Goal: Information Seeking & Learning: Learn about a topic

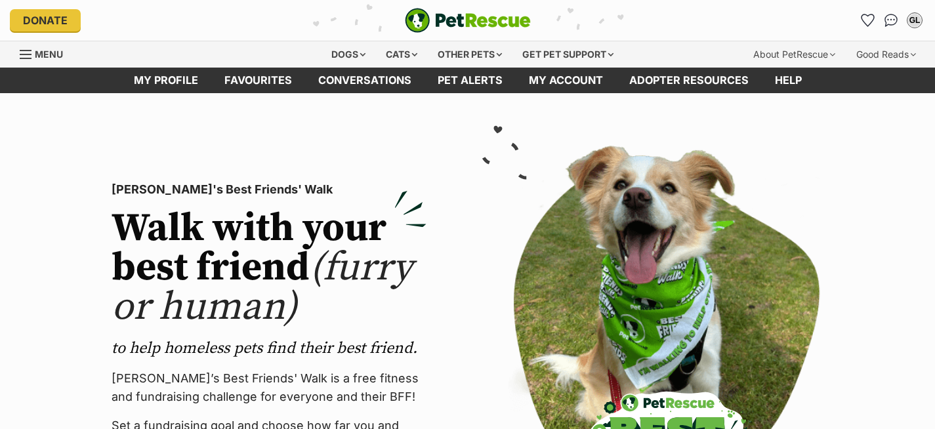
click at [386, 54] on div "Cats" at bounding box center [402, 54] width 50 height 26
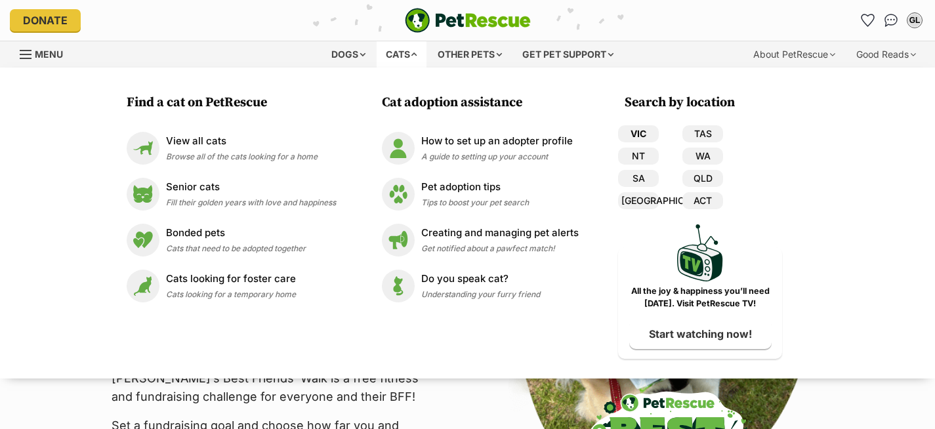
click at [643, 137] on link "VIC" at bounding box center [638, 133] width 41 height 17
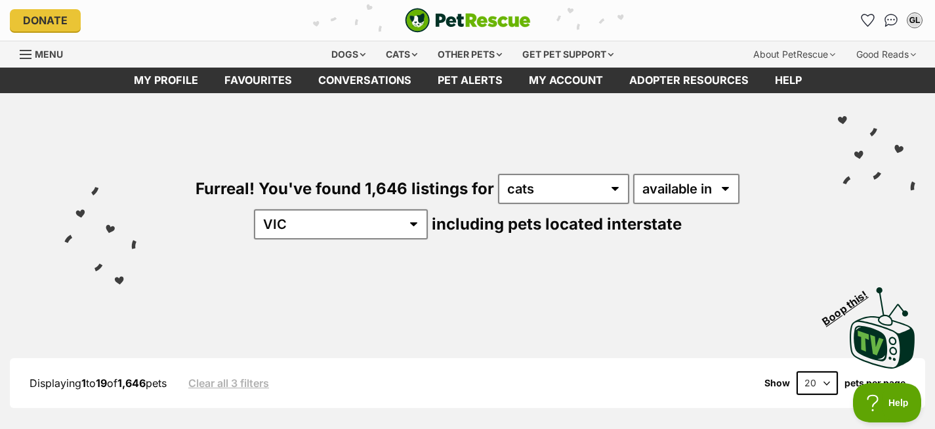
click at [805, 386] on select "20 40 60" at bounding box center [816, 383] width 41 height 24
select select "60"
click at [796, 371] on select "20 40 60" at bounding box center [816, 383] width 41 height 24
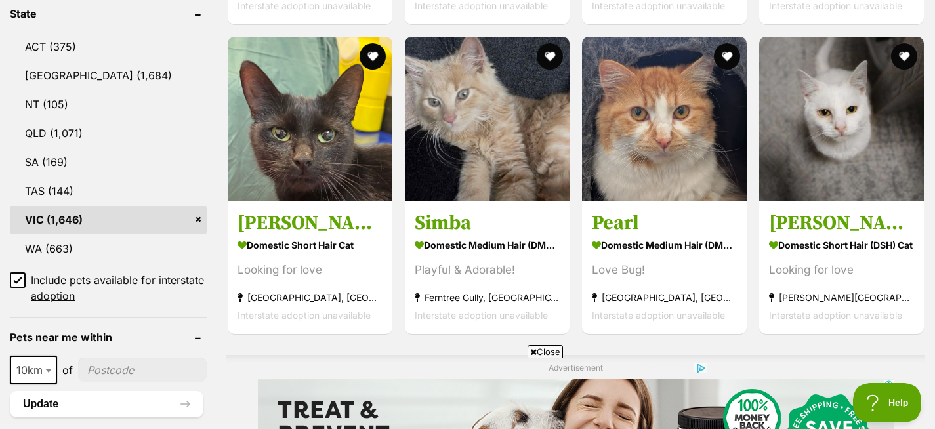
scroll to position [722, 0]
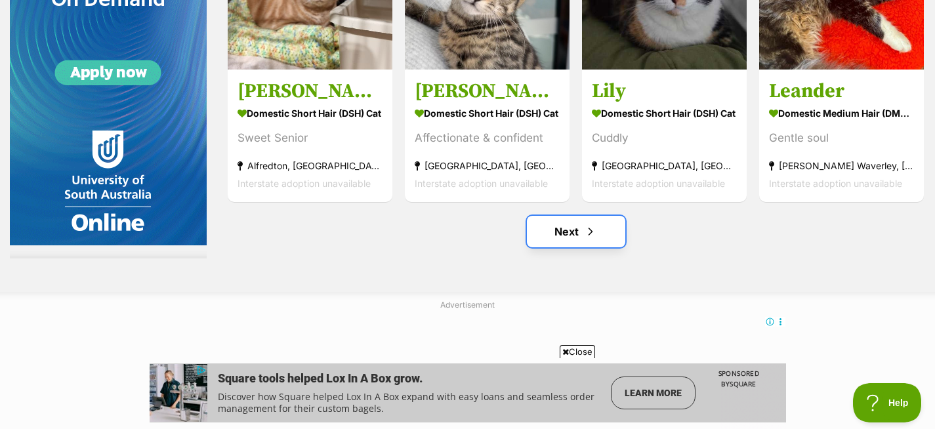
click at [579, 239] on link "Next" at bounding box center [576, 231] width 98 height 31
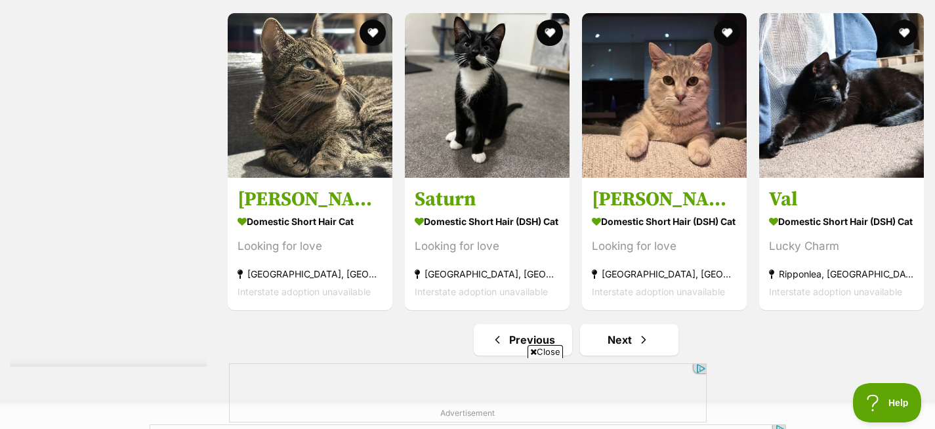
scroll to position [6697, 0]
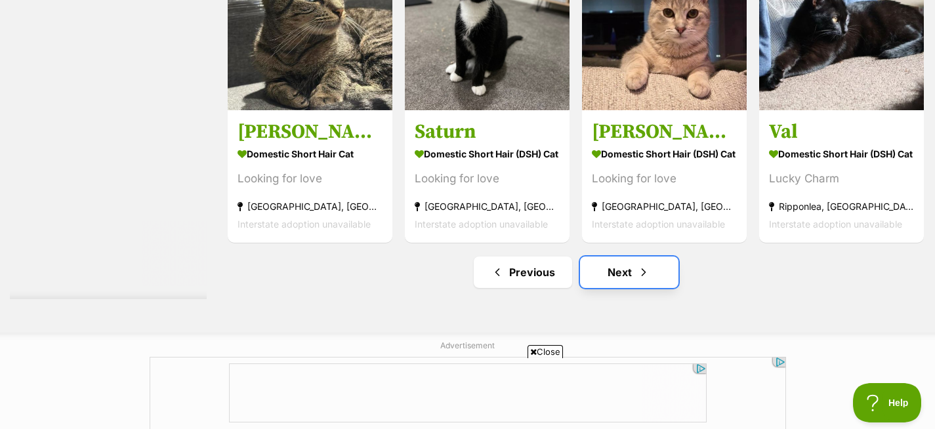
click at [608, 274] on link "Next" at bounding box center [629, 272] width 98 height 31
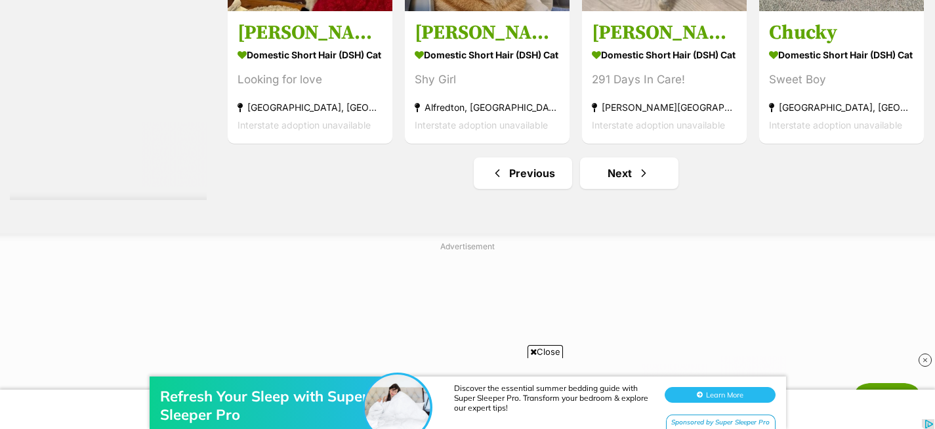
scroll to position [6847, 0]
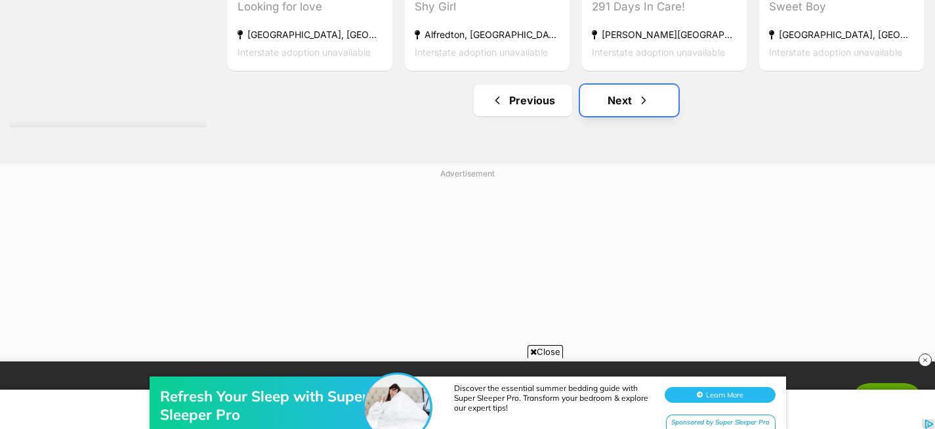
click at [618, 102] on link "Next" at bounding box center [629, 100] width 98 height 31
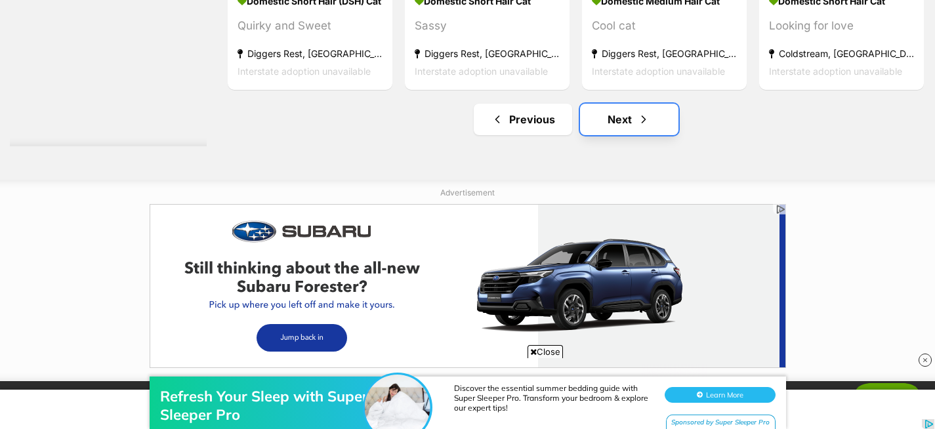
click at [617, 123] on link "Next" at bounding box center [629, 119] width 98 height 31
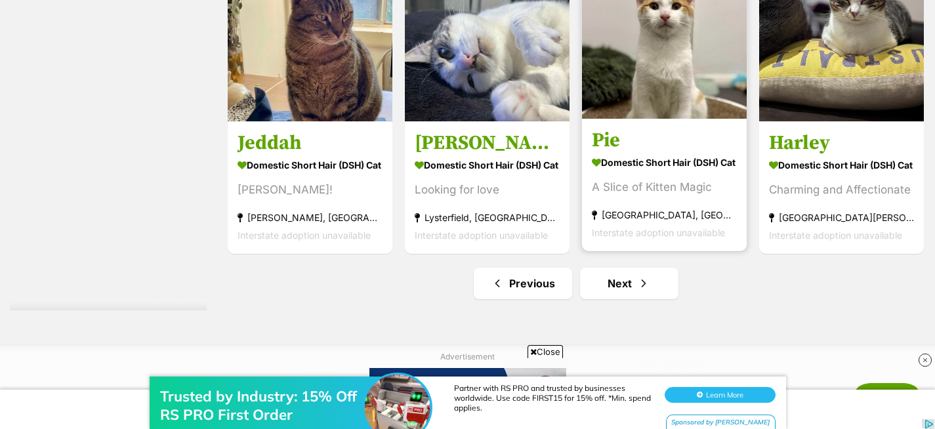
scroll to position [6786, 0]
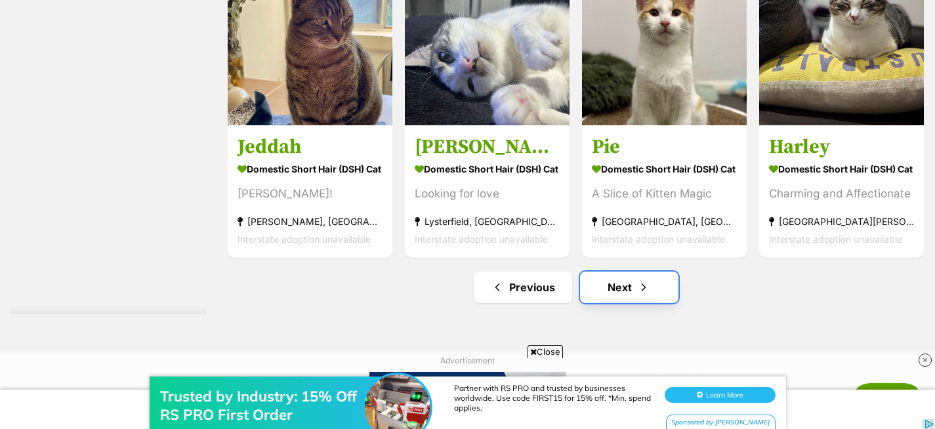
click at [625, 303] on link "Next" at bounding box center [629, 287] width 98 height 31
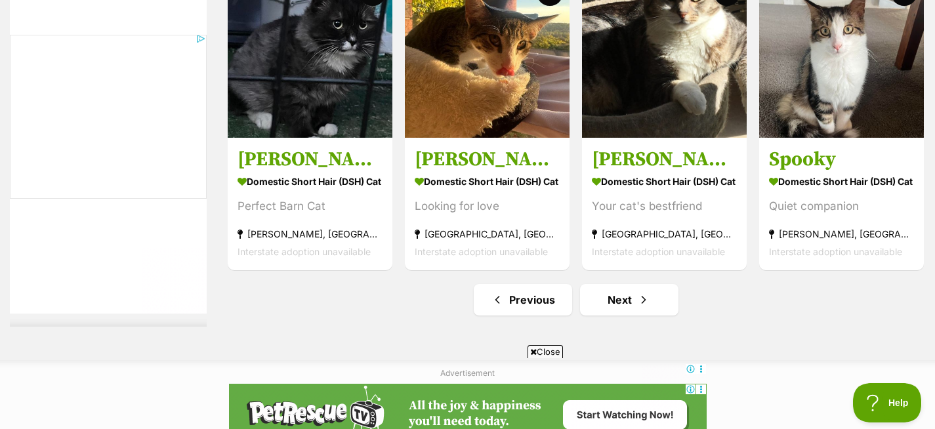
scroll to position [6544, 0]
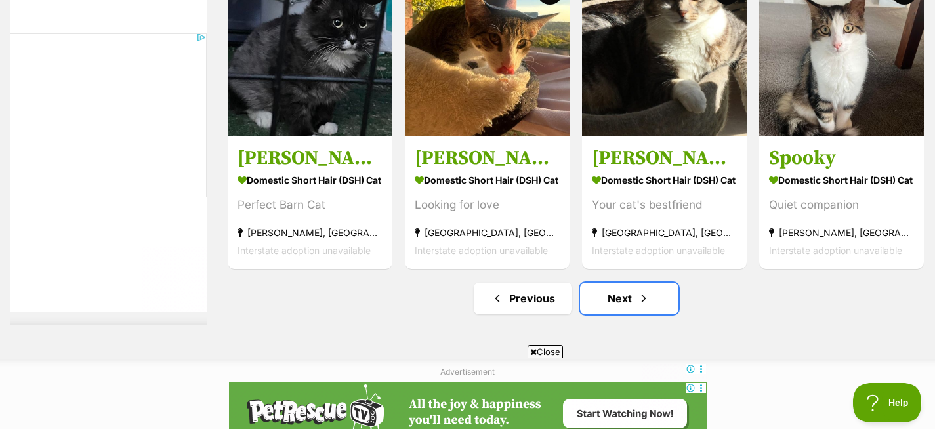
click at [625, 304] on link "Next" at bounding box center [629, 298] width 98 height 31
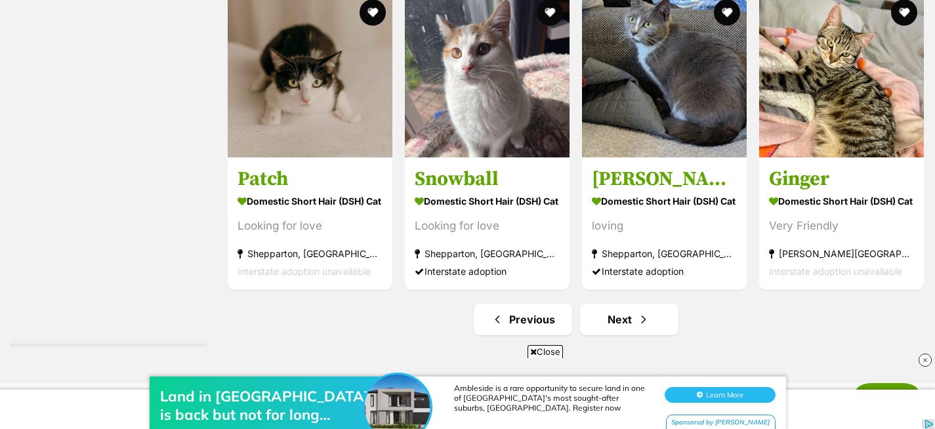
scroll to position [6654, 0]
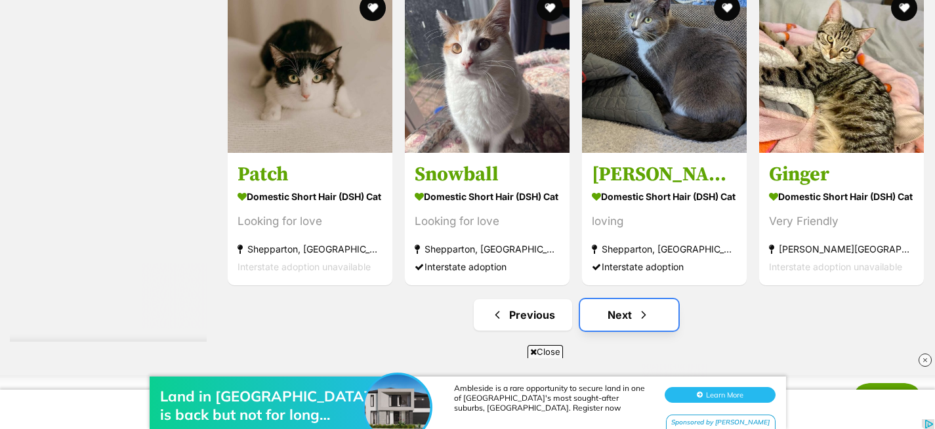
click at [623, 315] on link "Next" at bounding box center [629, 314] width 98 height 31
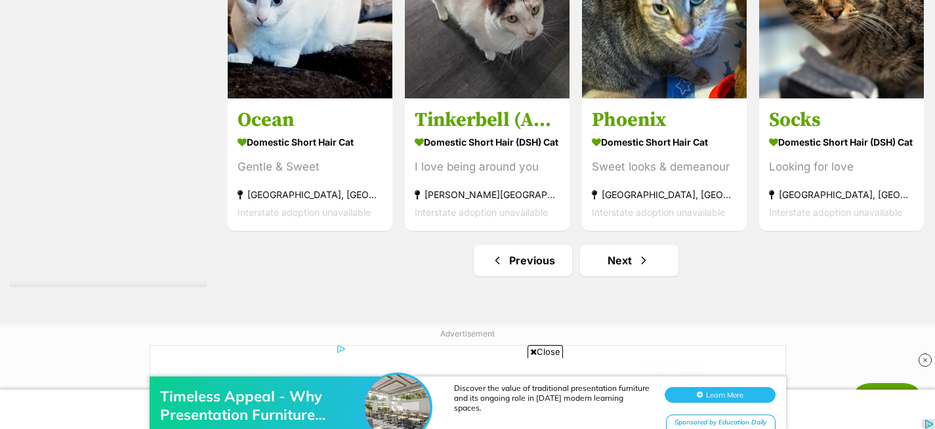
scroll to position [6712, 0]
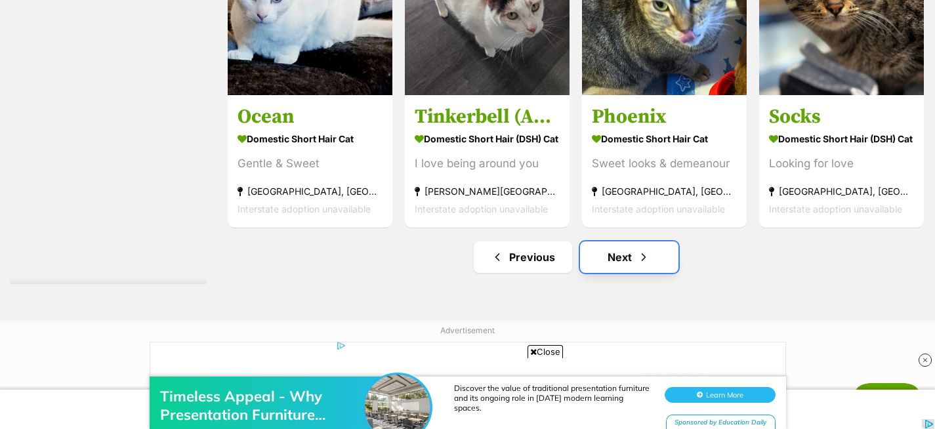
click at [607, 268] on link "Next" at bounding box center [629, 256] width 98 height 31
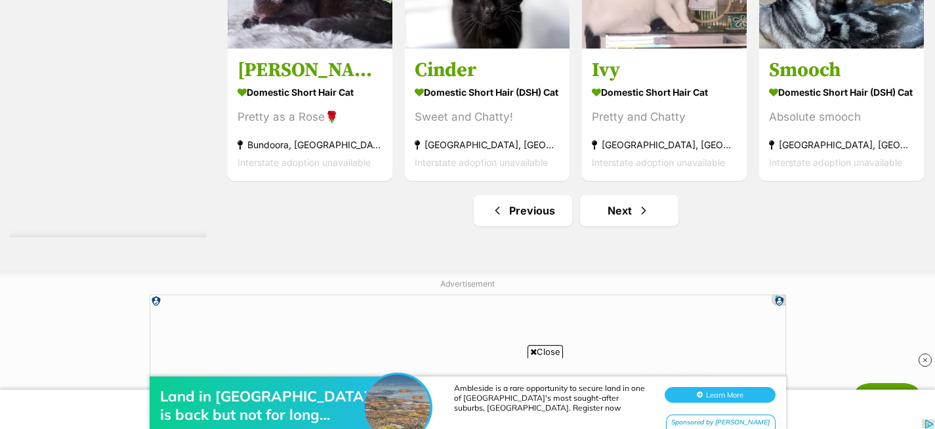
scroll to position [6734, 0]
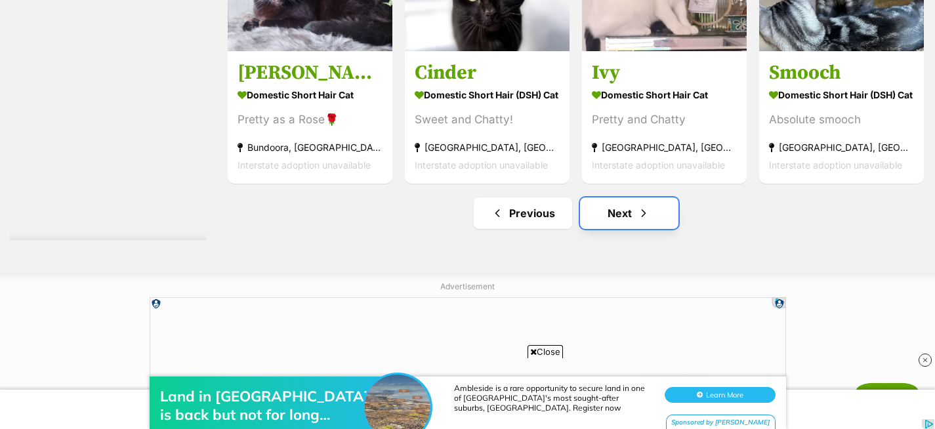
click at [617, 229] on link "Next" at bounding box center [629, 212] width 98 height 31
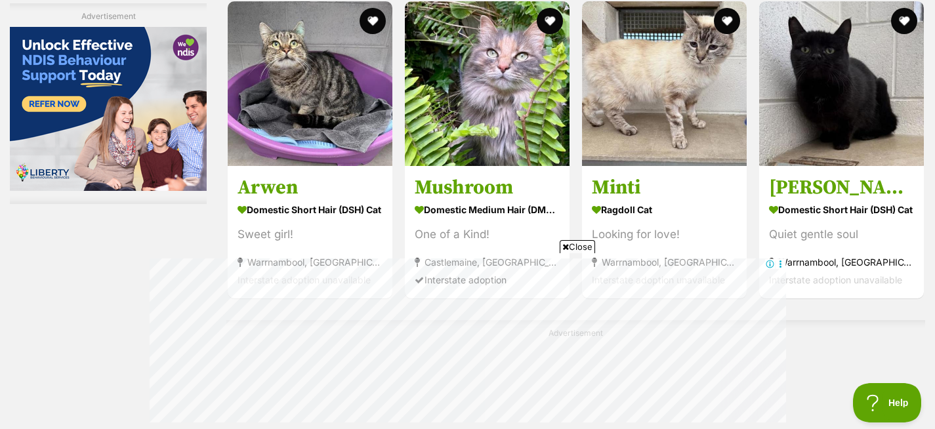
scroll to position [2581, 0]
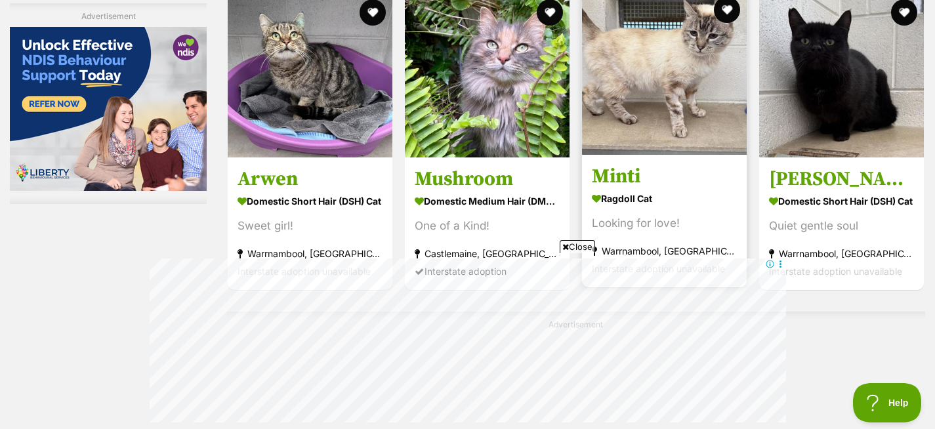
click at [672, 113] on img at bounding box center [664, 72] width 165 height 165
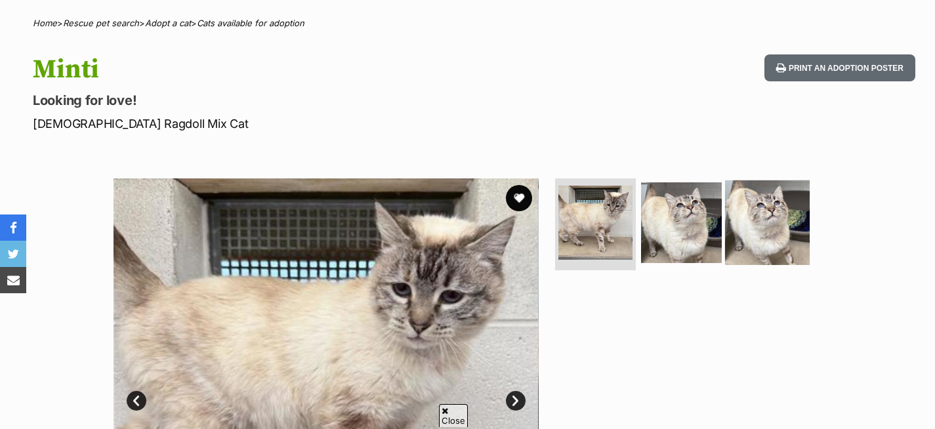
click at [766, 220] on img at bounding box center [767, 222] width 85 height 85
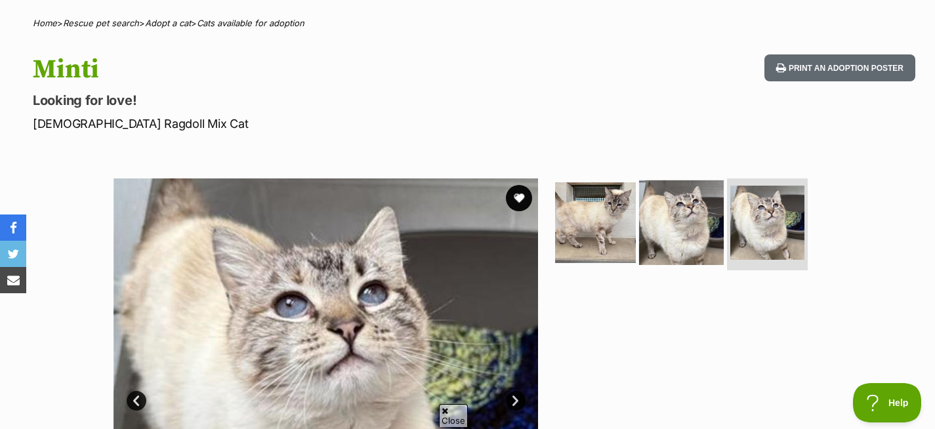
click at [708, 228] on img at bounding box center [681, 222] width 85 height 85
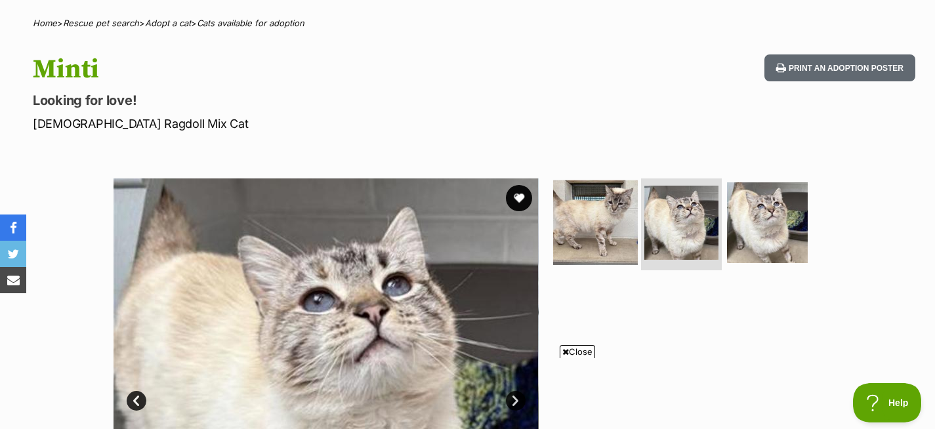
click at [607, 234] on img at bounding box center [595, 222] width 85 height 85
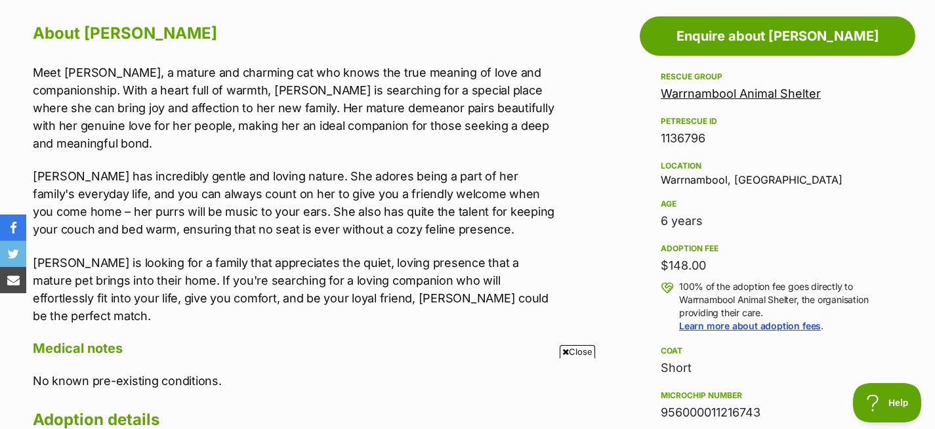
scroll to position [726, 0]
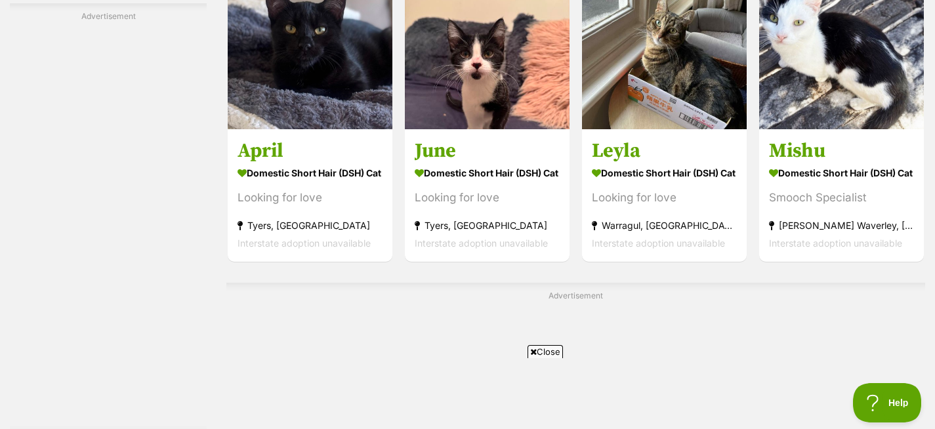
scroll to position [5390, 0]
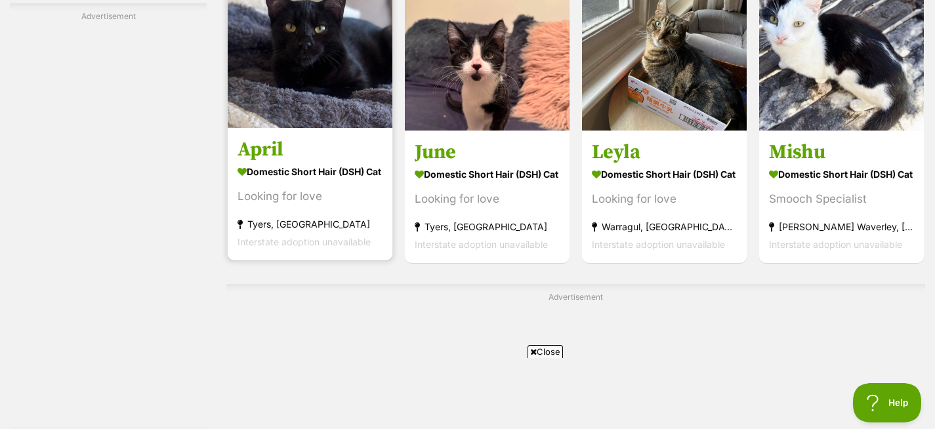
click at [324, 60] on img at bounding box center [310, 45] width 165 height 165
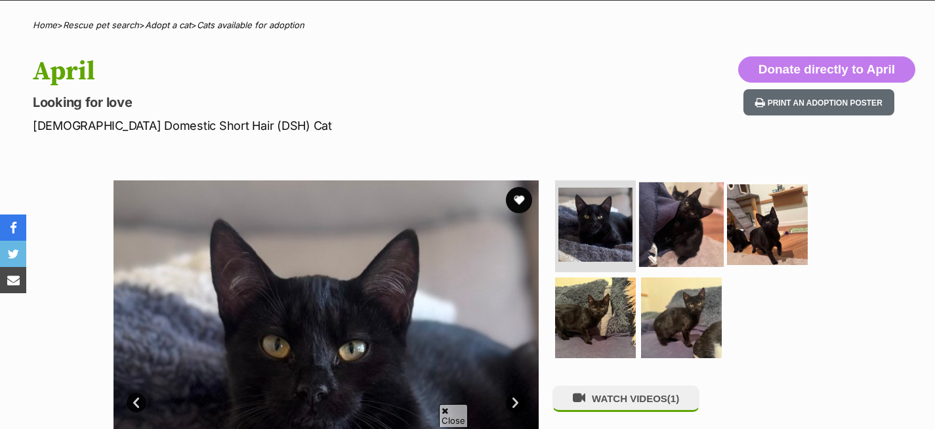
click at [690, 220] on img at bounding box center [681, 224] width 85 height 85
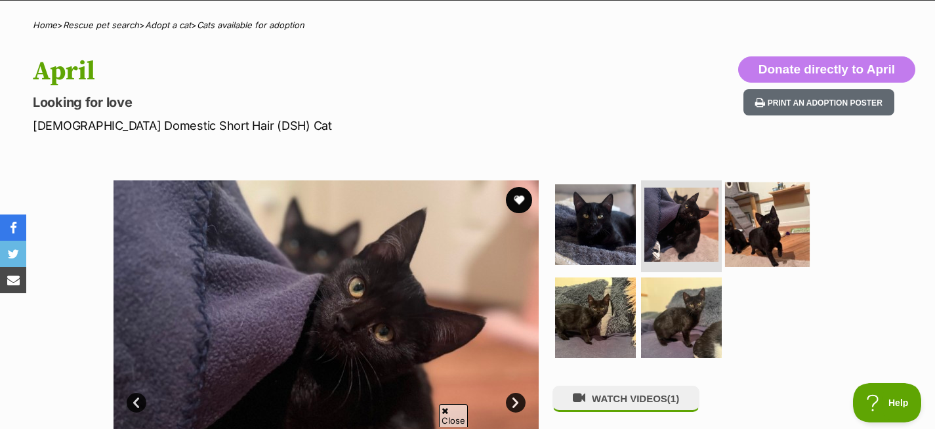
click at [786, 227] on img at bounding box center [767, 224] width 85 height 85
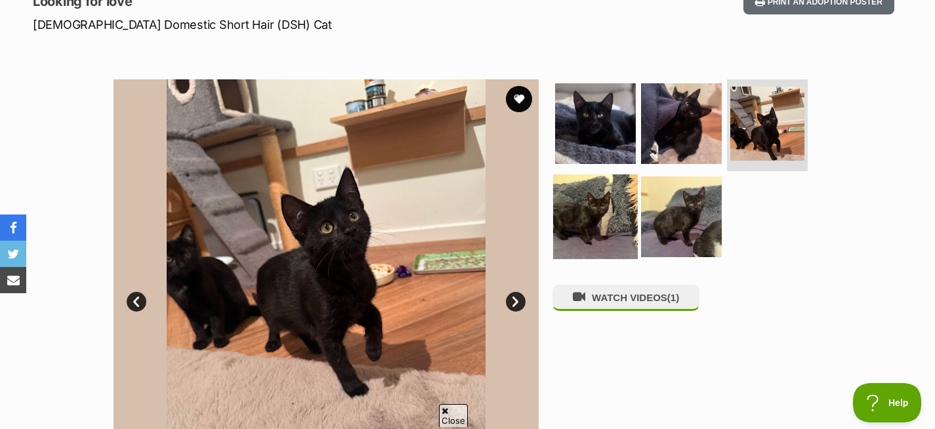
click at [605, 225] on img at bounding box center [595, 216] width 85 height 85
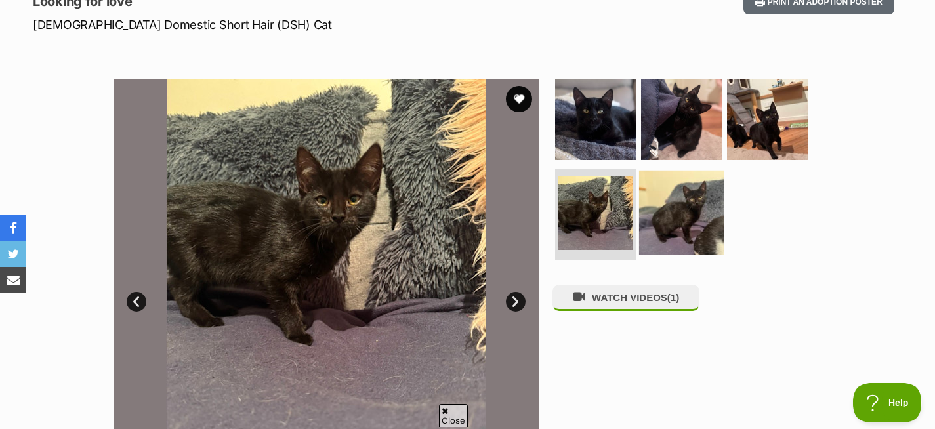
click at [709, 223] on img at bounding box center [681, 212] width 85 height 85
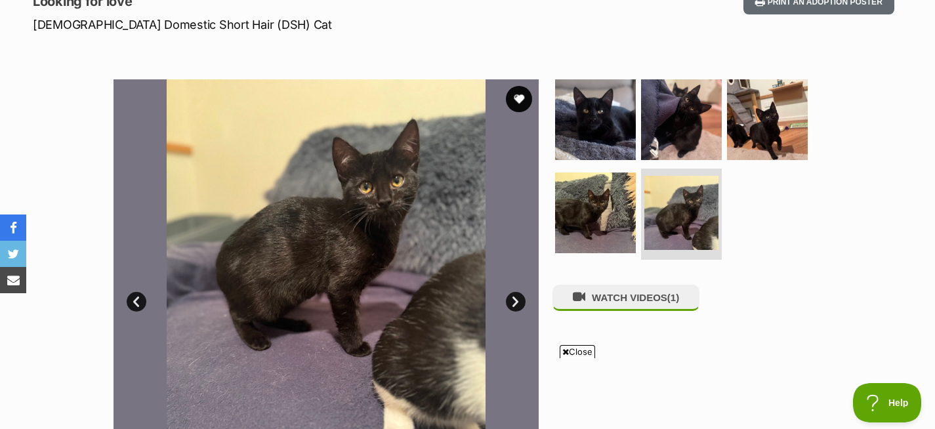
click at [644, 321] on div "WATCH VIDEOS (1)" at bounding box center [686, 291] width 269 height 425
click at [618, 287] on div "WATCH VIDEOS (1)" at bounding box center [686, 291] width 269 height 425
click at [618, 304] on button "WATCH VIDEOS (1)" at bounding box center [625, 298] width 147 height 26
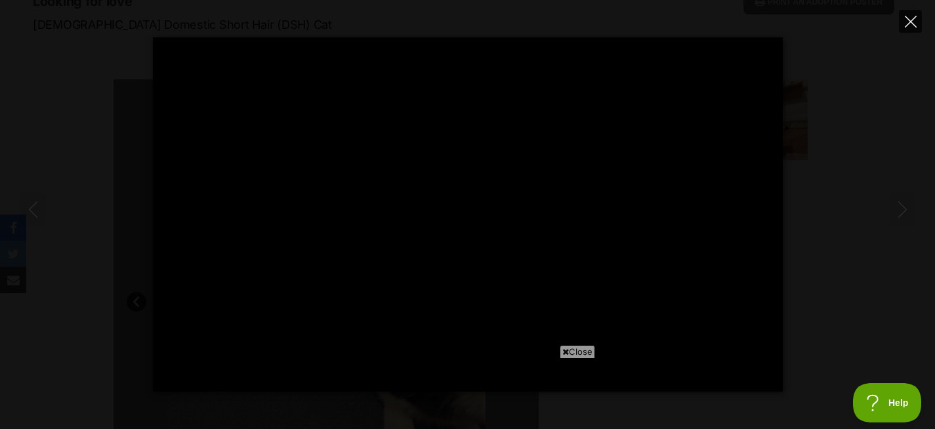
click at [909, 22] on icon "Close" at bounding box center [911, 22] width 12 height 12
type input "19.91"
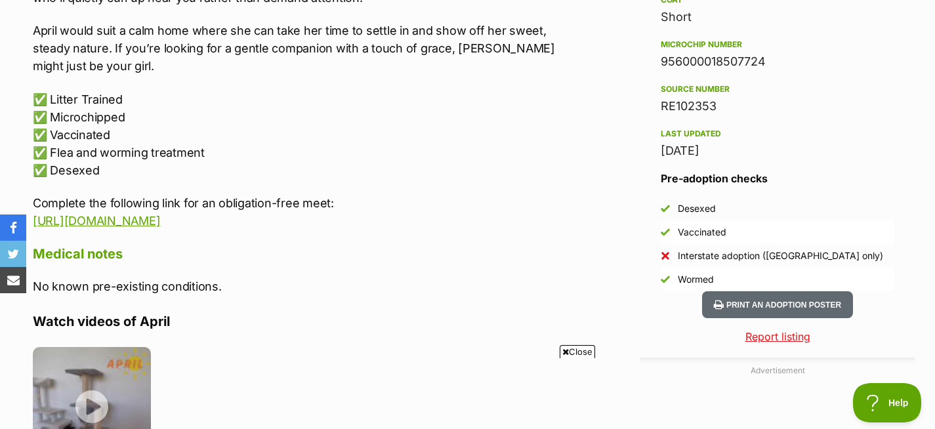
scroll to position [1073, 0]
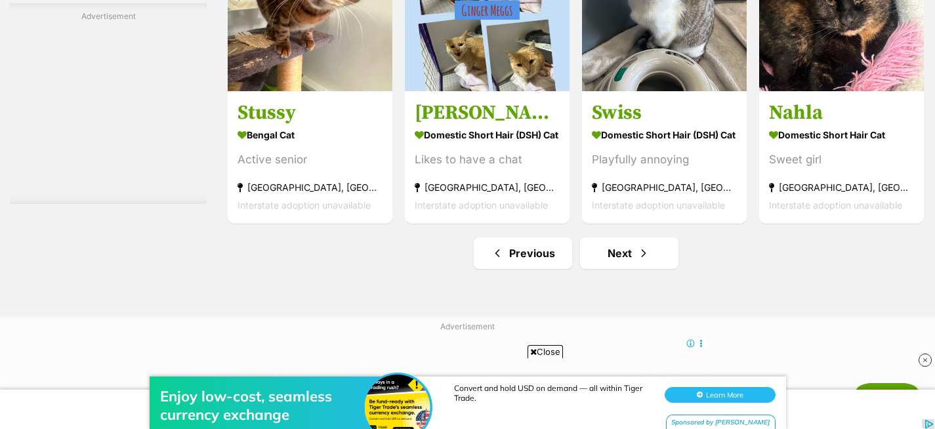
scroll to position [6720, 0]
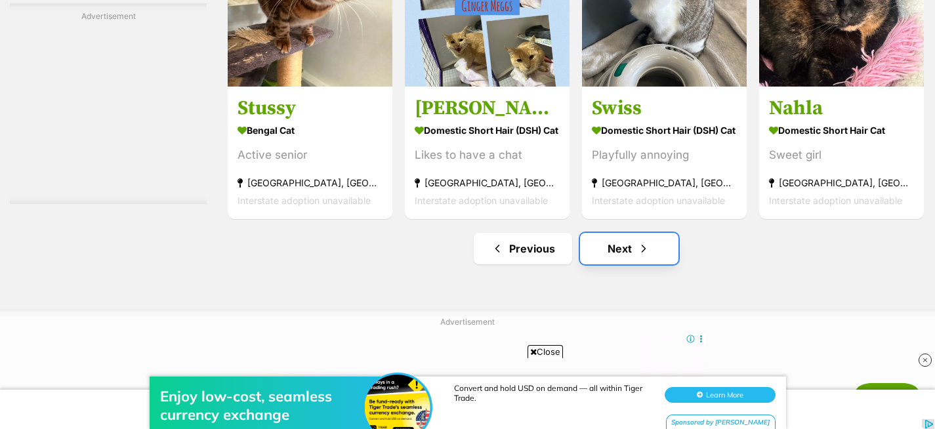
click at [598, 258] on link "Next" at bounding box center [629, 248] width 98 height 31
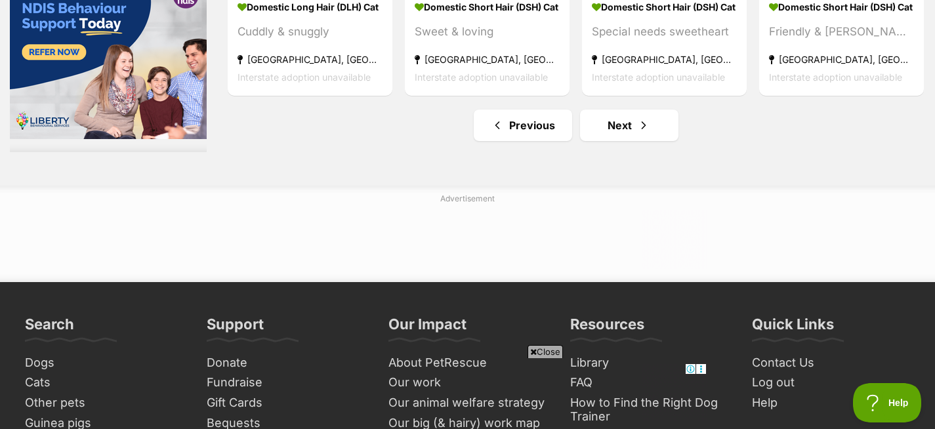
scroll to position [6664, 0]
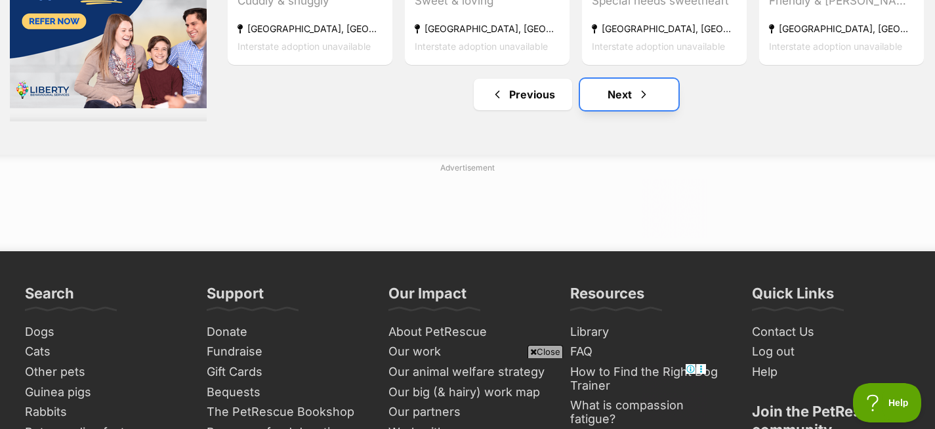
click at [614, 102] on link "Next" at bounding box center [629, 94] width 98 height 31
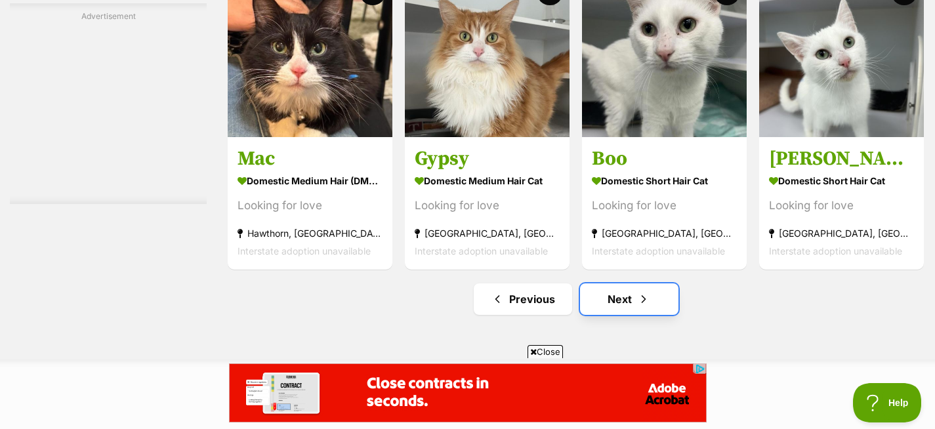
click at [634, 304] on link "Next" at bounding box center [629, 298] width 98 height 31
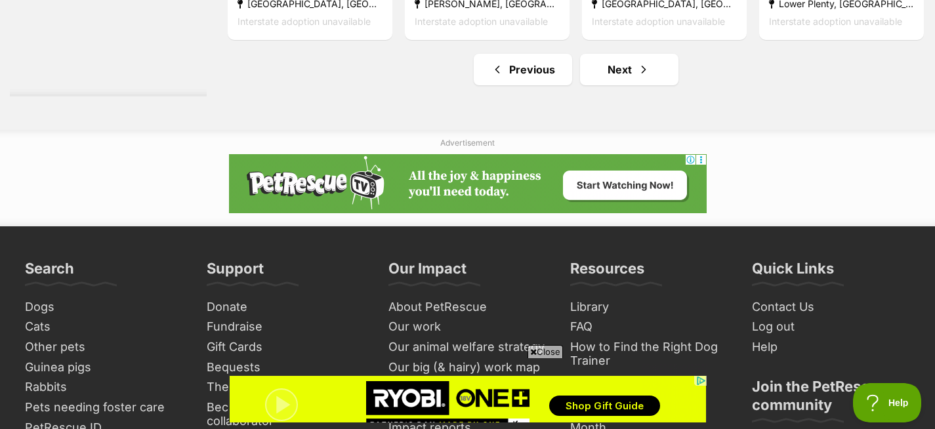
scroll to position [6904, 0]
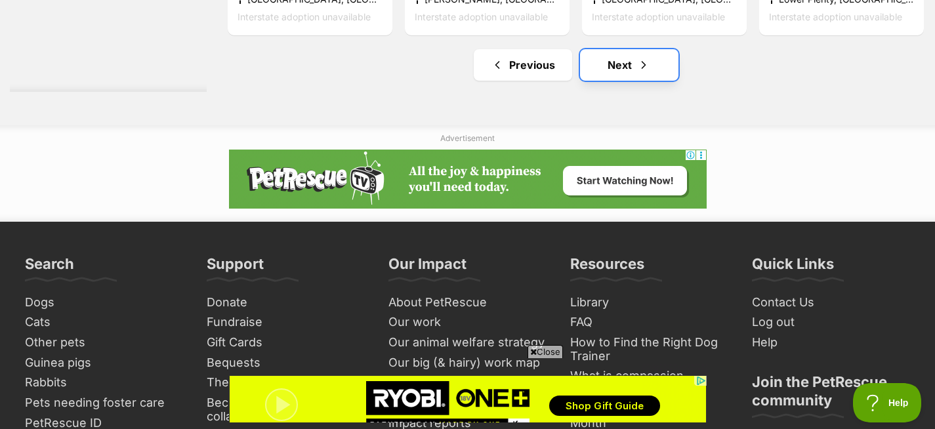
click at [630, 66] on link "Next" at bounding box center [629, 64] width 98 height 31
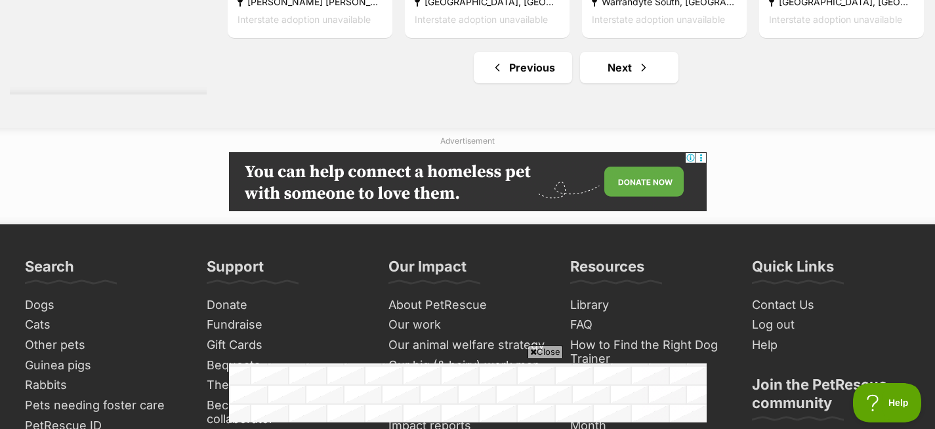
scroll to position [7004, 0]
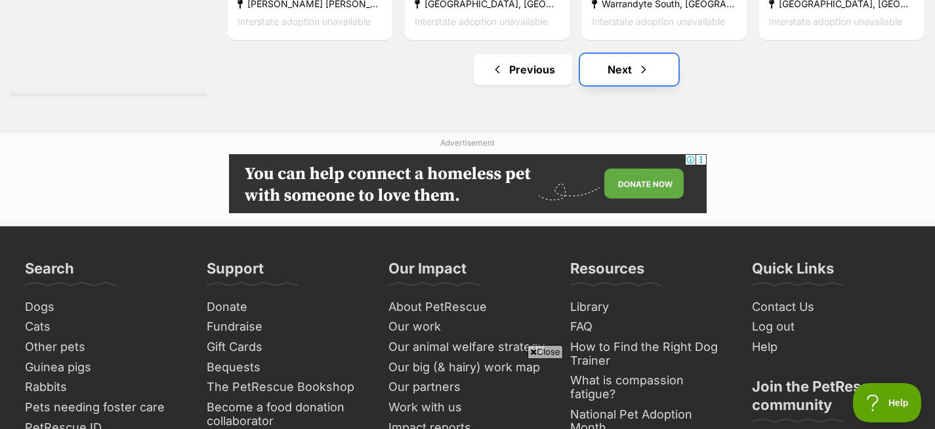
click at [626, 85] on link "Next" at bounding box center [629, 69] width 98 height 31
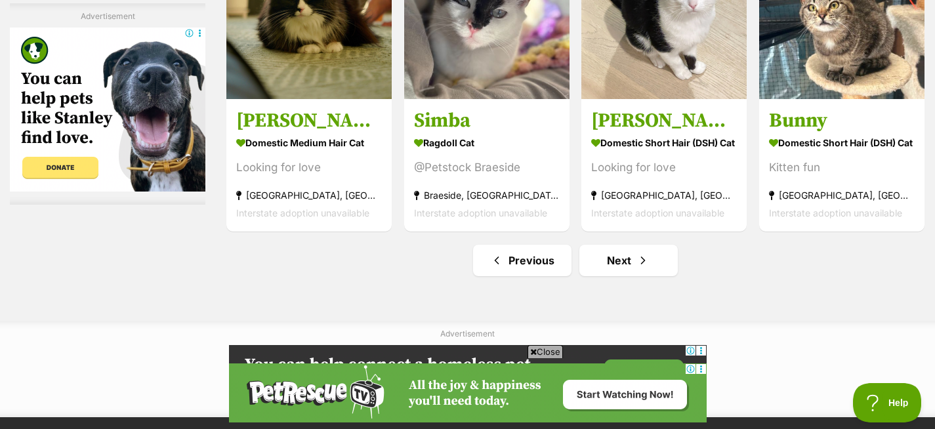
scroll to position [6902, 0]
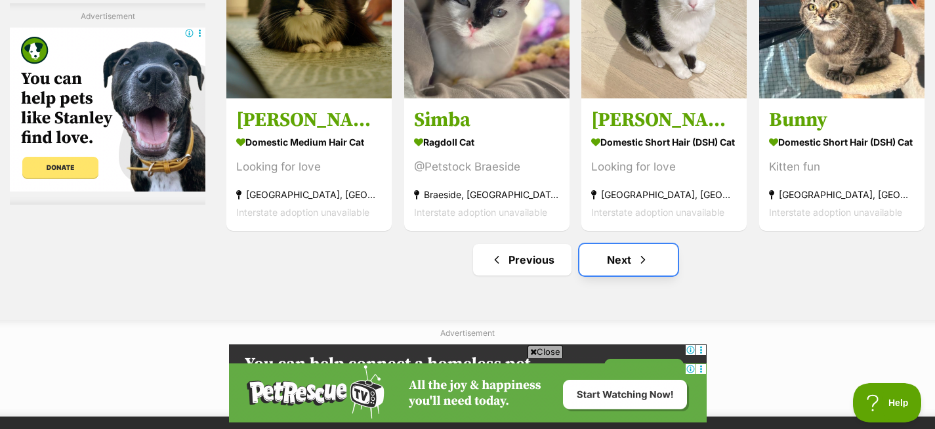
click at [609, 264] on link "Next" at bounding box center [628, 259] width 98 height 31
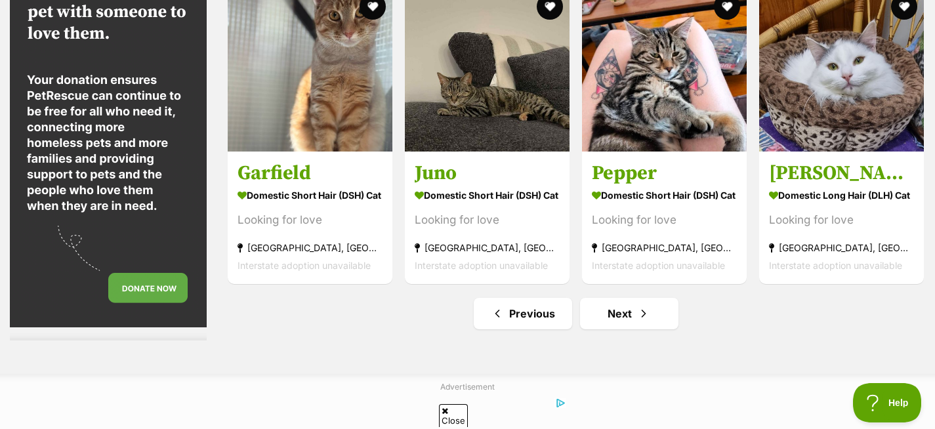
scroll to position [6762, 0]
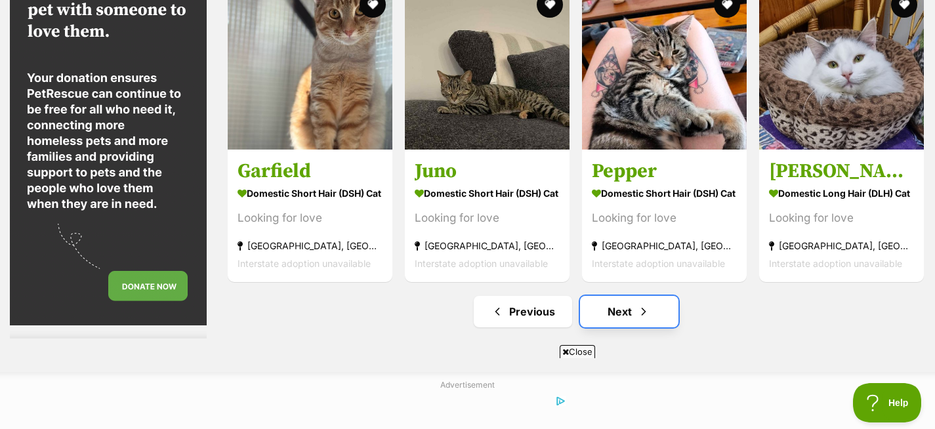
click at [626, 317] on link "Next" at bounding box center [629, 311] width 98 height 31
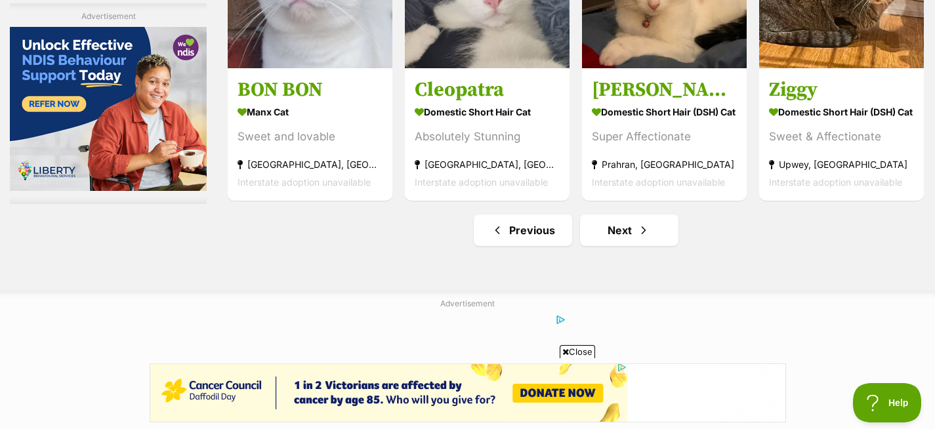
scroll to position [6837, 0]
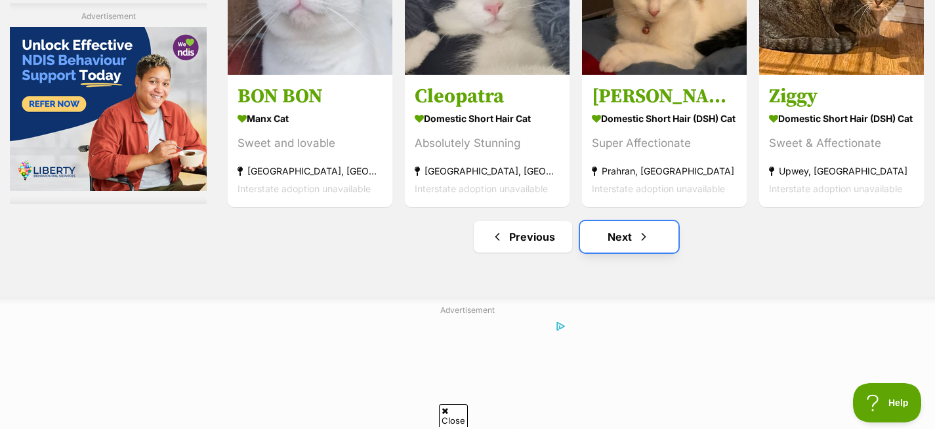
click at [615, 247] on link "Next" at bounding box center [629, 236] width 98 height 31
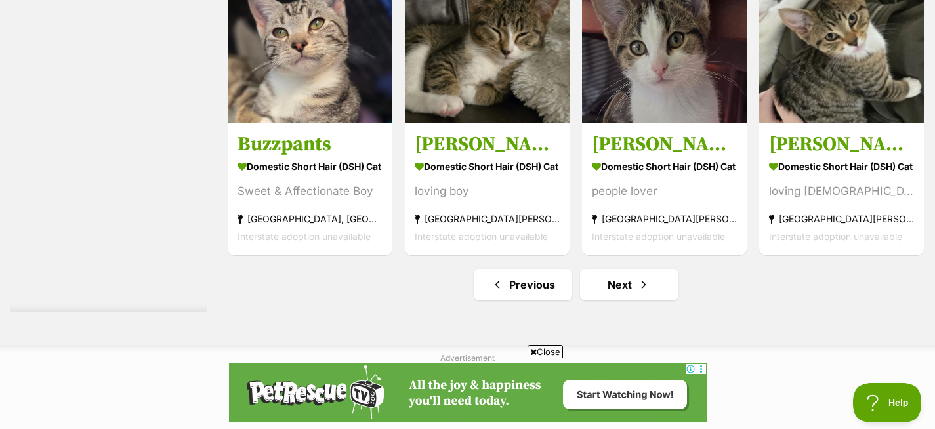
scroll to position [6559, 0]
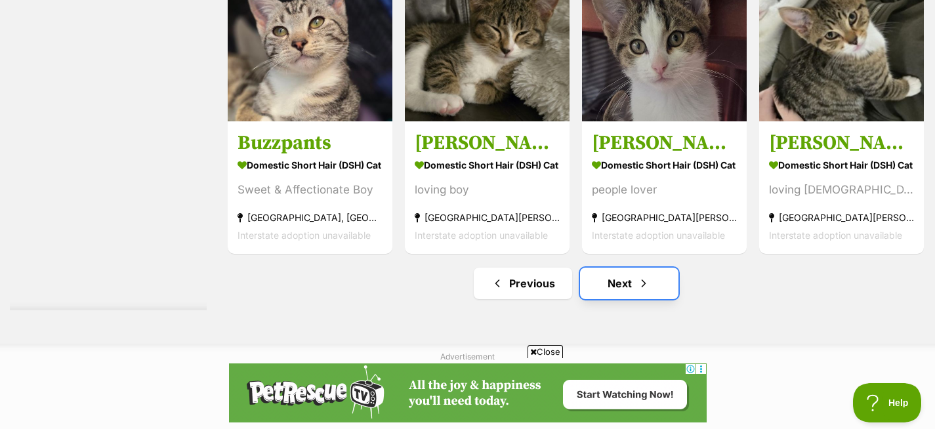
click at [618, 290] on link "Next" at bounding box center [629, 283] width 98 height 31
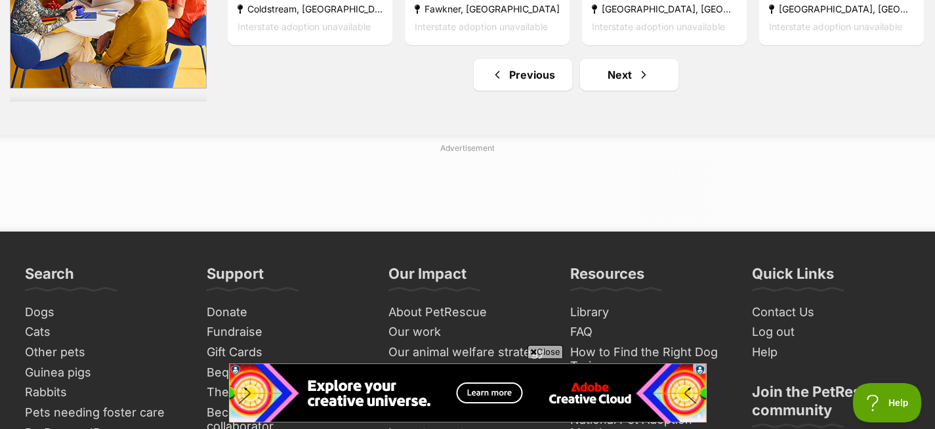
scroll to position [6788, 0]
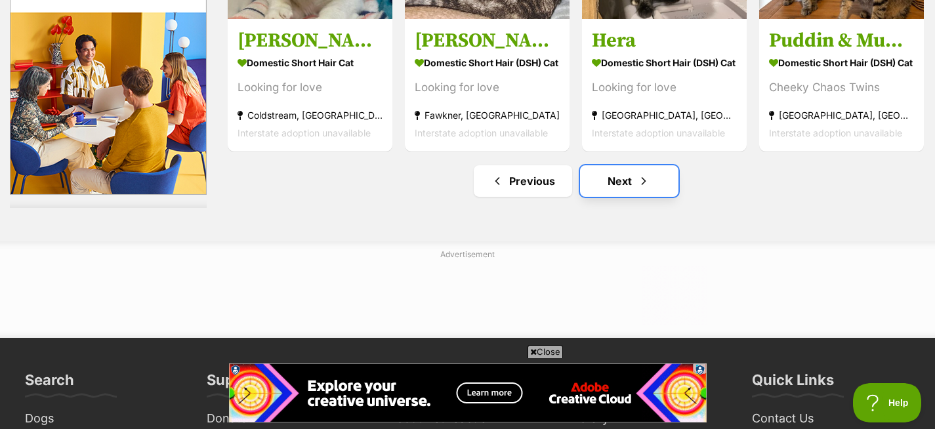
click at [609, 186] on link "Next" at bounding box center [629, 180] width 98 height 31
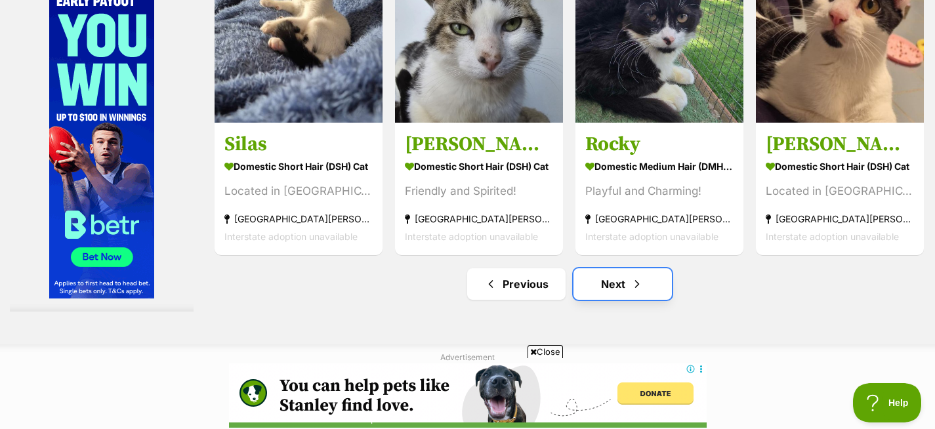
click at [611, 300] on link "Next" at bounding box center [622, 283] width 98 height 31
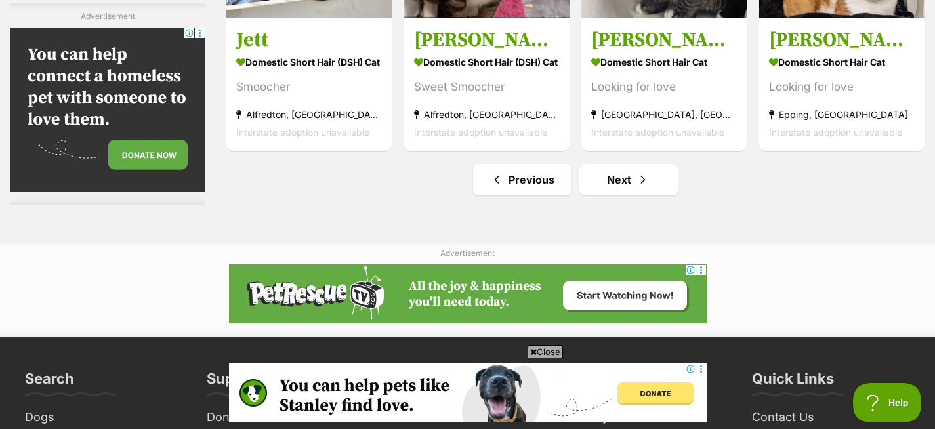
scroll to position [6984, 0]
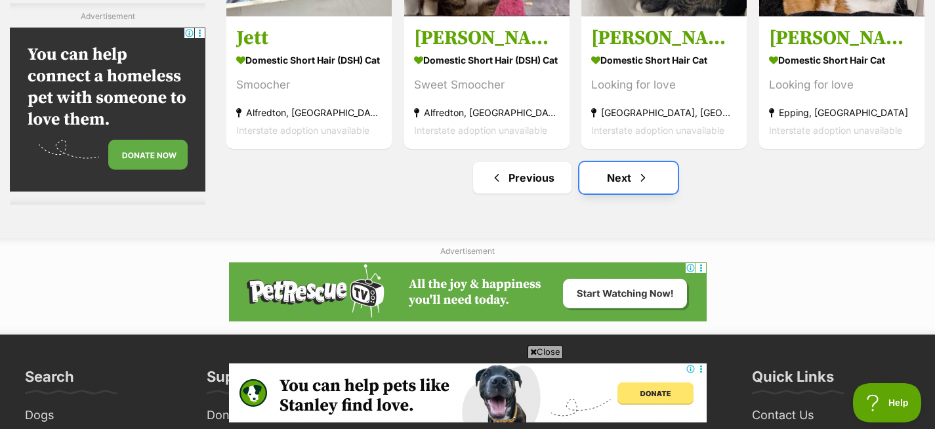
click at [645, 182] on span "Next page" at bounding box center [642, 178] width 13 height 16
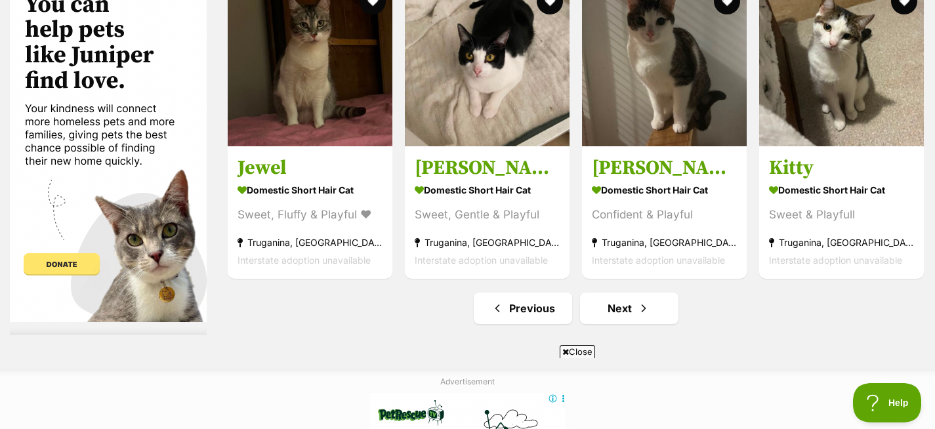
scroll to position [6661, 0]
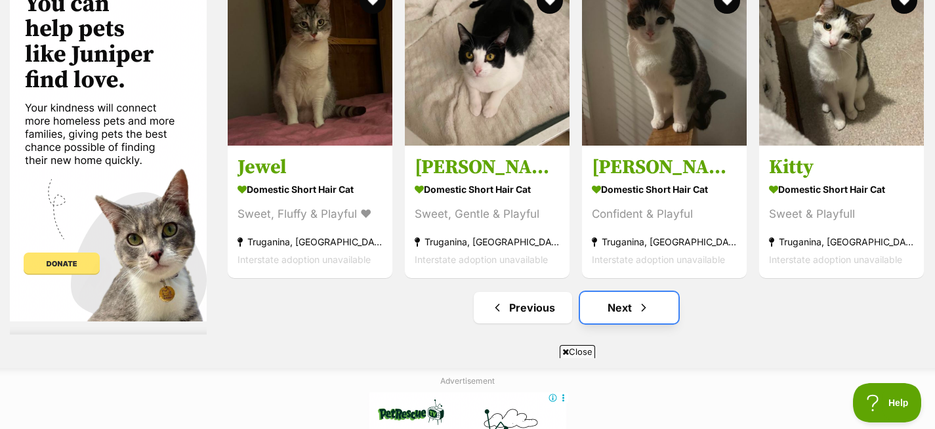
click at [600, 310] on link "Next" at bounding box center [629, 307] width 98 height 31
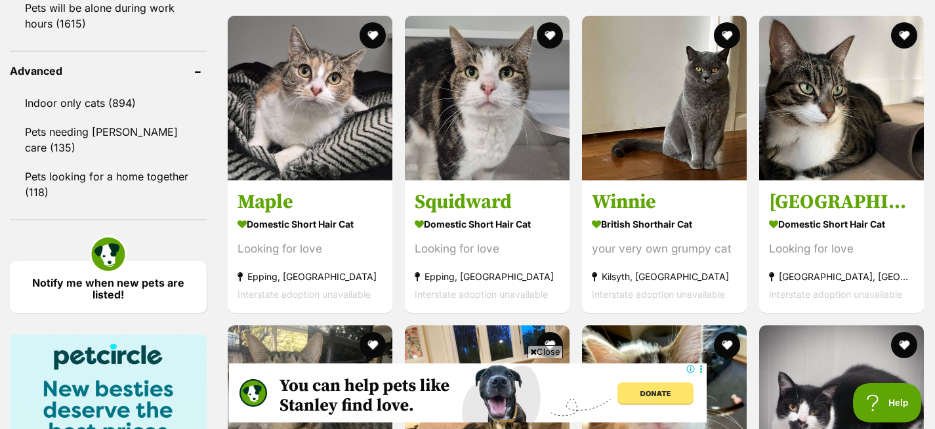
scroll to position [1709, 0]
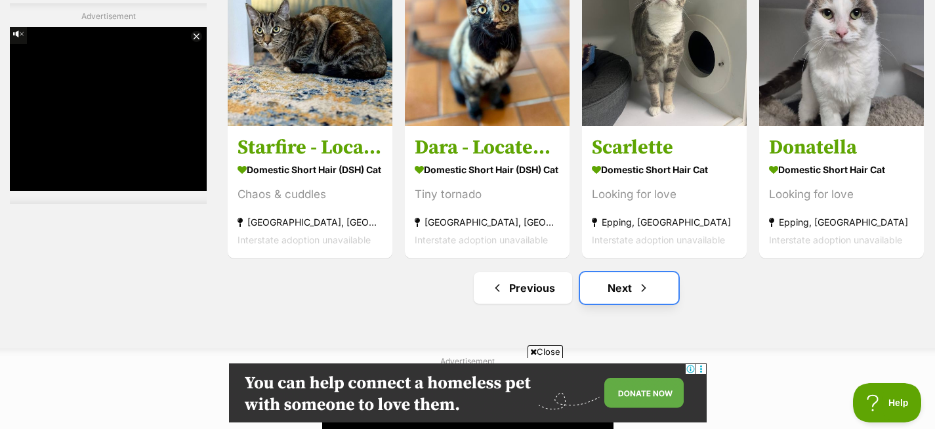
click at [619, 297] on link "Next" at bounding box center [629, 287] width 98 height 31
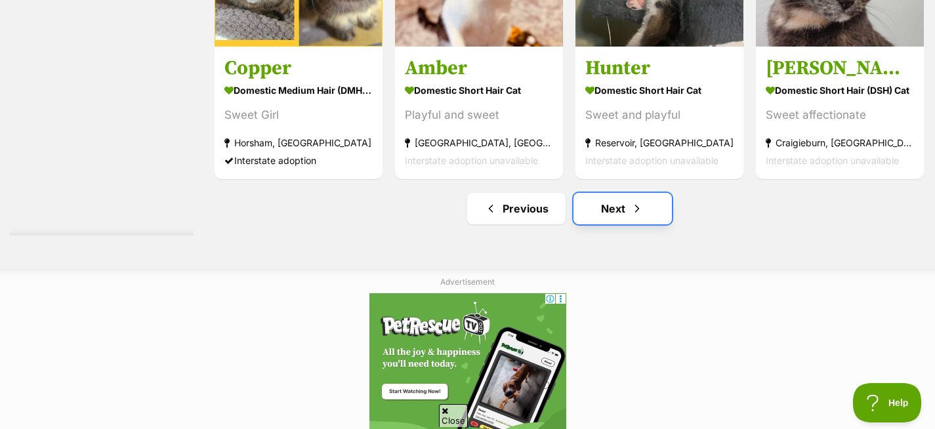
click at [615, 224] on link "Next" at bounding box center [622, 208] width 98 height 31
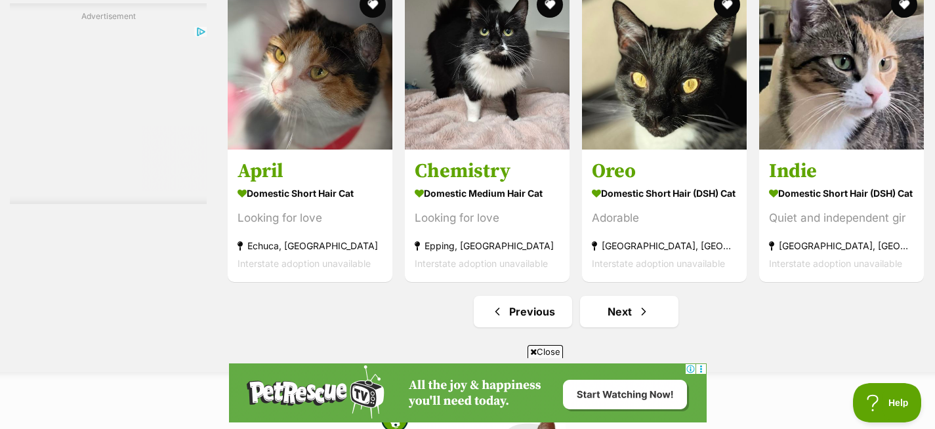
scroll to position [6664, 0]
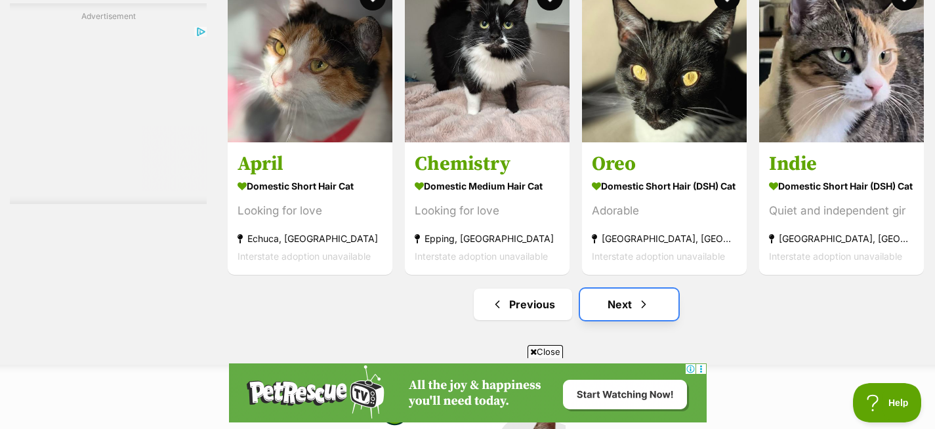
click at [619, 304] on link "Next" at bounding box center [629, 304] width 98 height 31
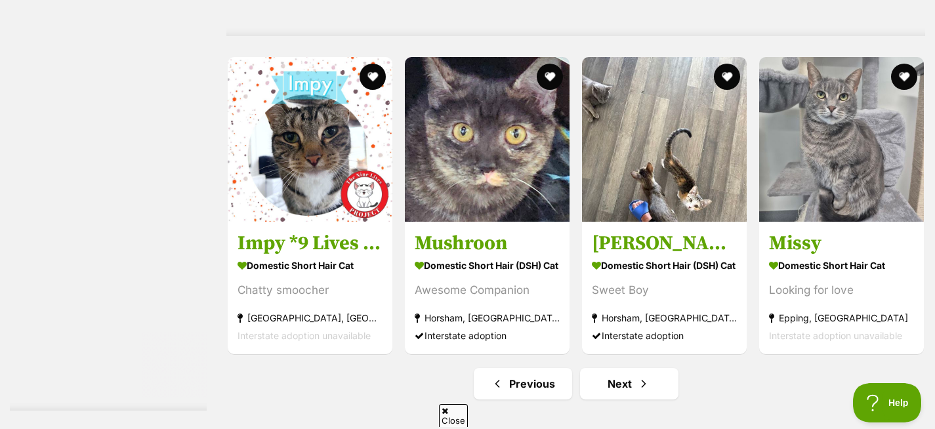
scroll to position [6721, 0]
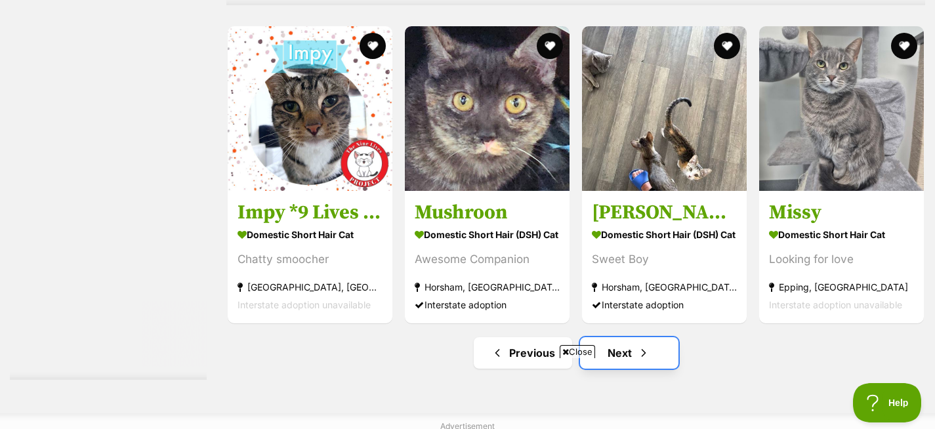
click at [622, 349] on link "Next" at bounding box center [629, 352] width 98 height 31
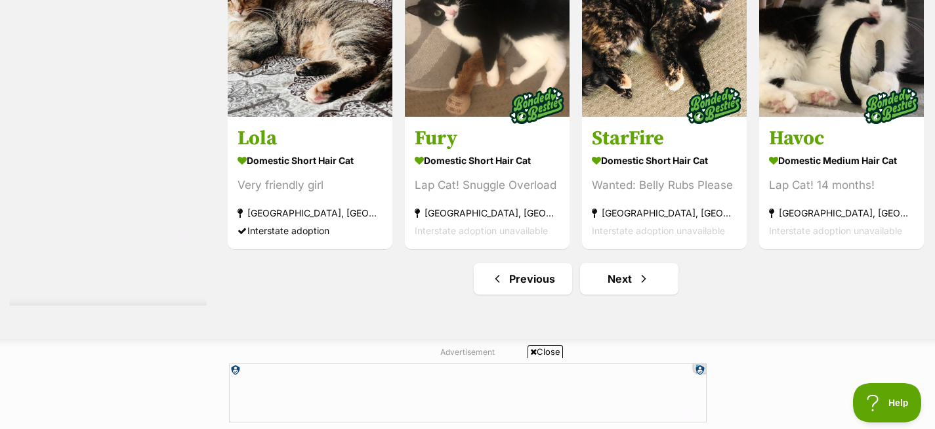
scroll to position [6676, 0]
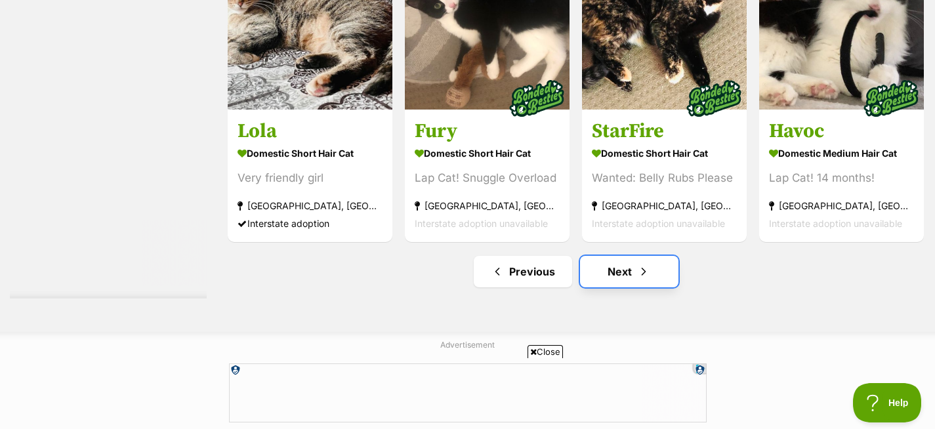
click at [620, 279] on link "Next" at bounding box center [629, 271] width 98 height 31
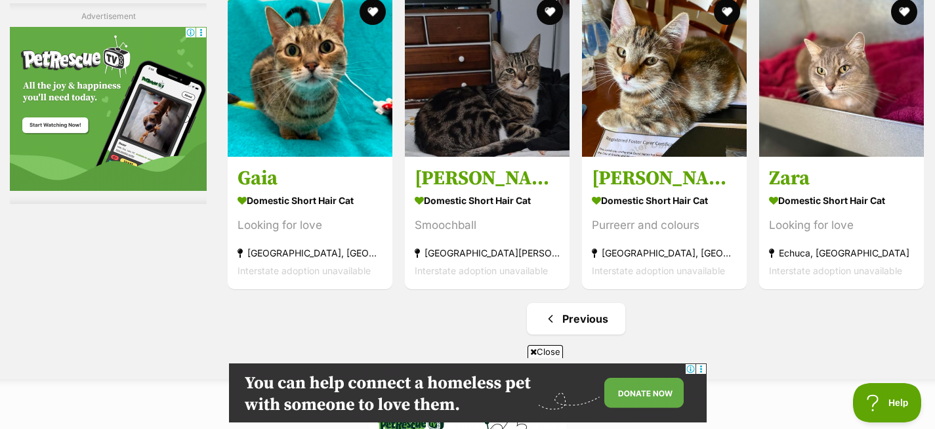
scroll to position [2581, 0]
